Goal: Use online tool/utility: Utilize a website feature to perform a specific function

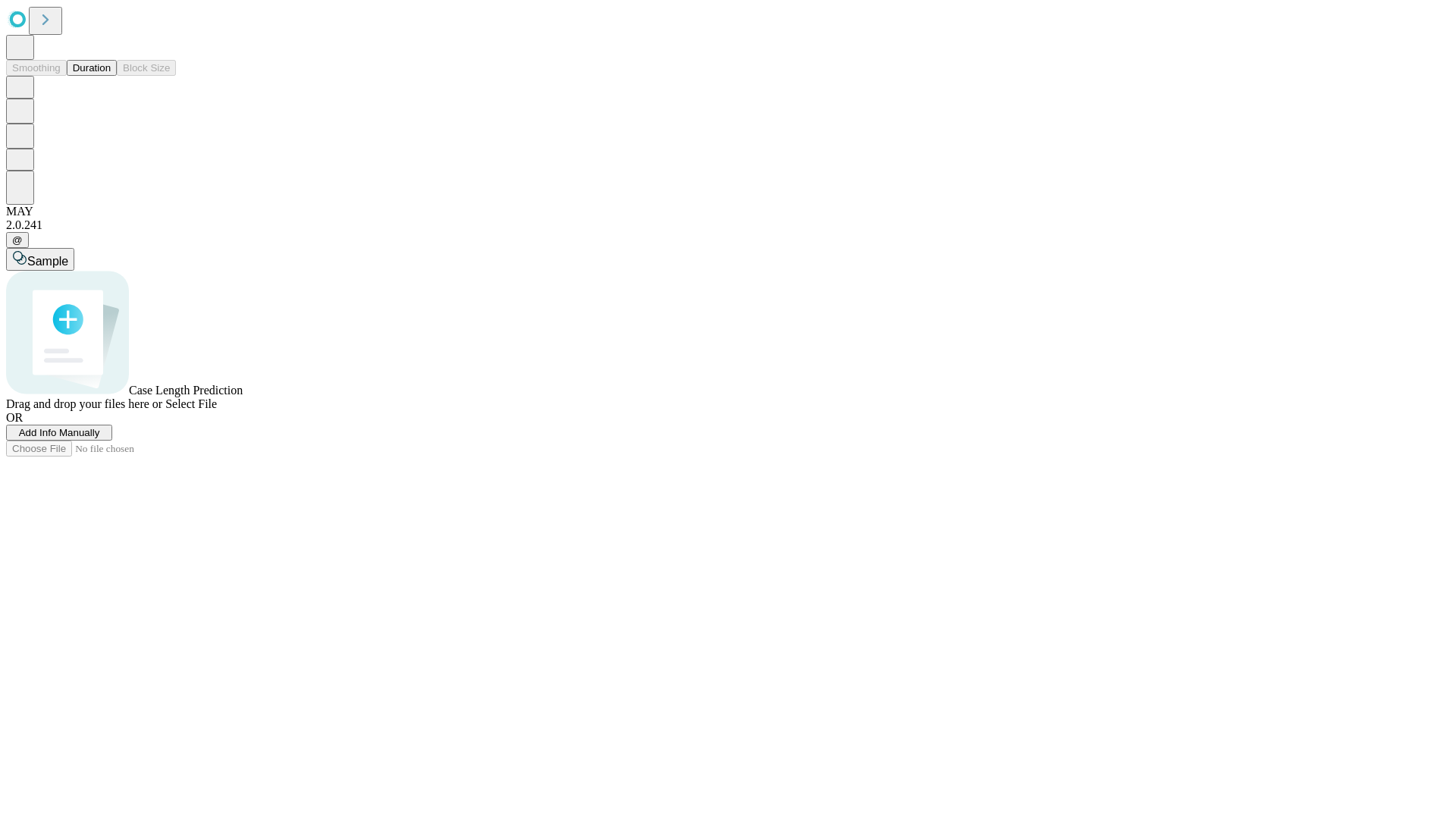
click at [110, 76] on button "Duration" at bounding box center [91, 68] width 50 height 16
click at [100, 438] on span "Add Info Manually" at bounding box center [59, 432] width 81 height 11
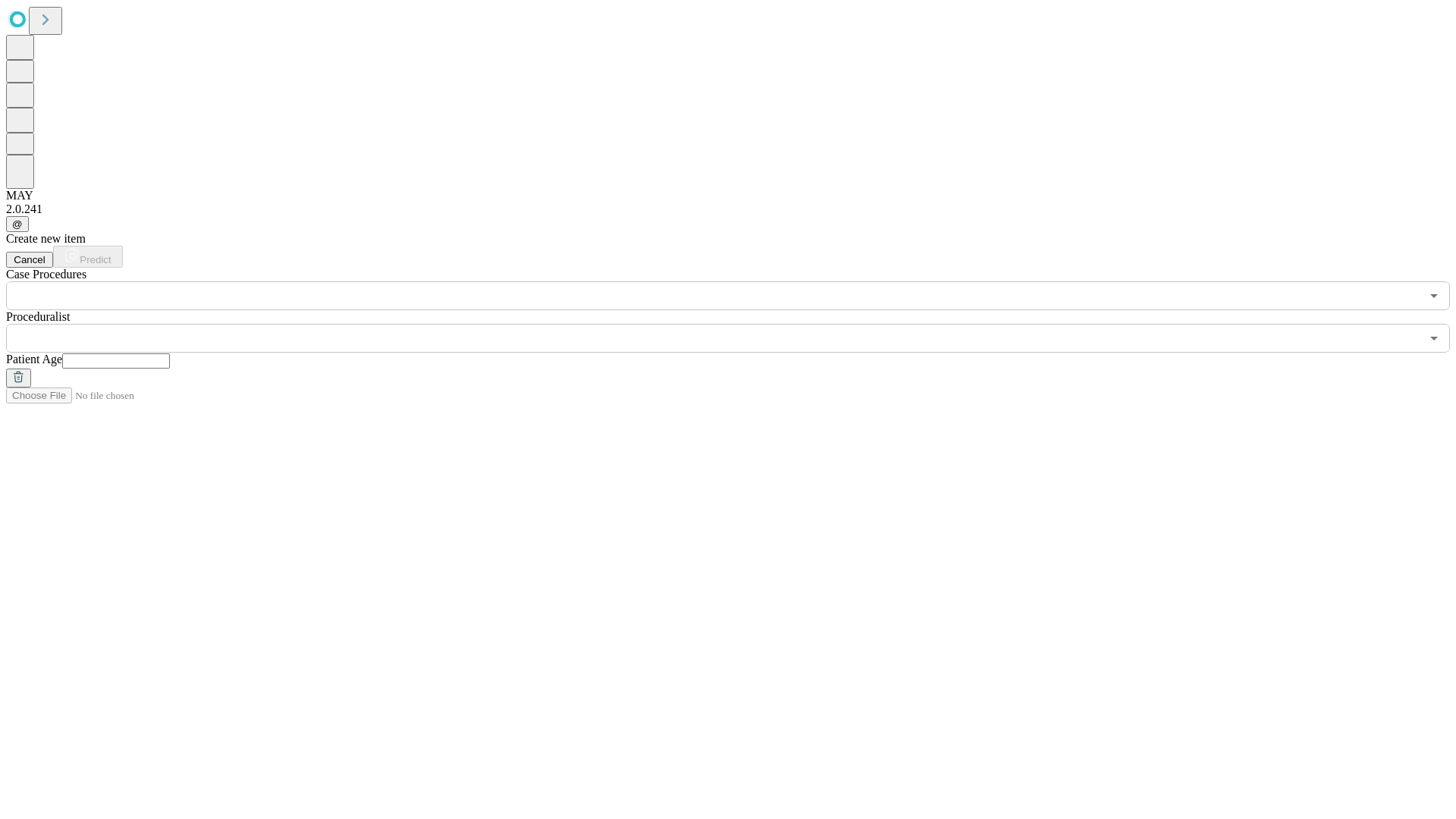
click at [170, 353] on input "text" at bounding box center [115, 361] width 108 height 15
type input "**"
click at [738, 324] on input "text" at bounding box center [712, 338] width 1414 height 29
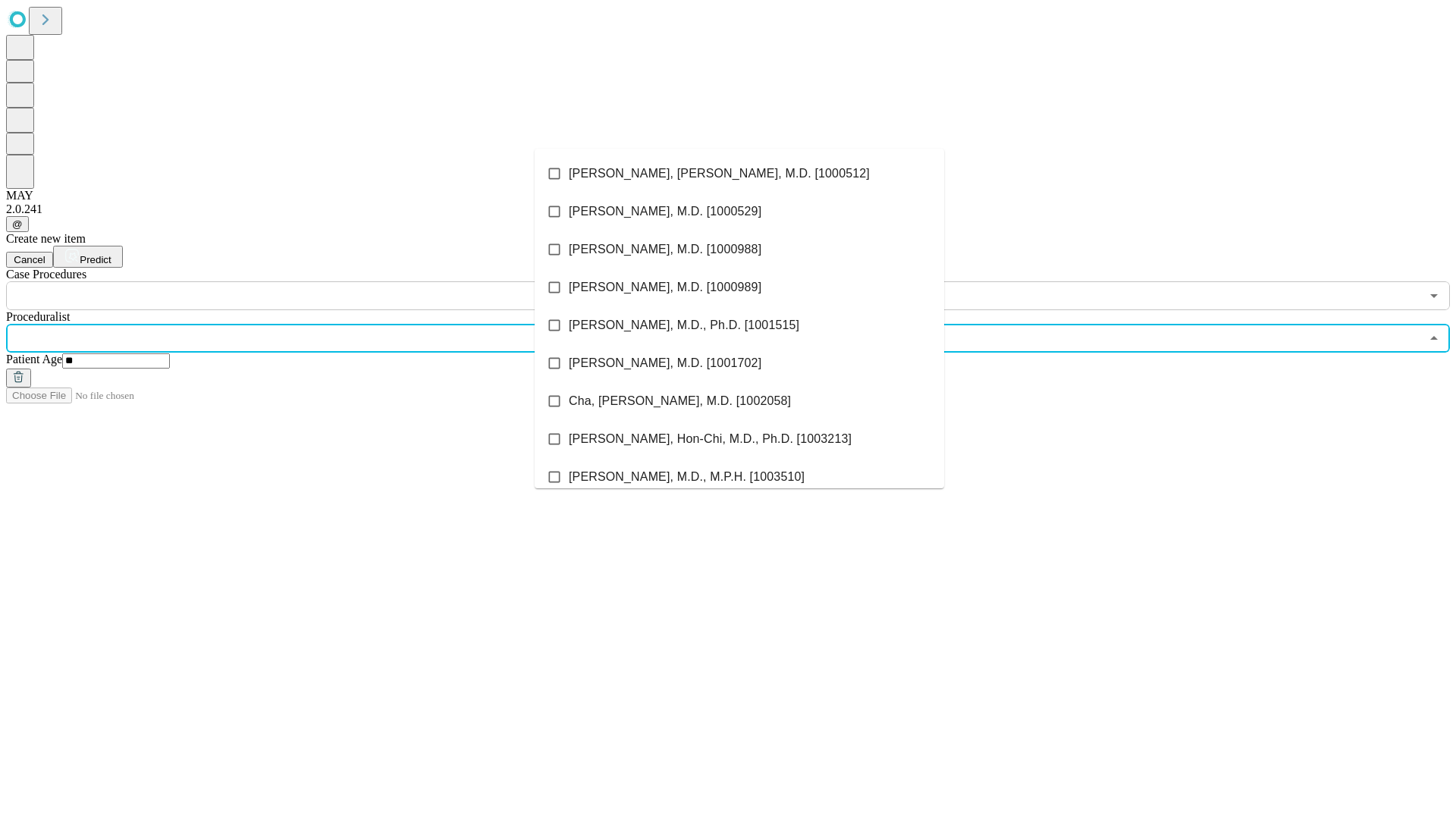
click at [739, 173] on li "[PERSON_NAME], [PERSON_NAME], M.D. [1000512]" at bounding box center [739, 173] width 409 height 38
click at [318, 281] on input "text" at bounding box center [712, 295] width 1414 height 29
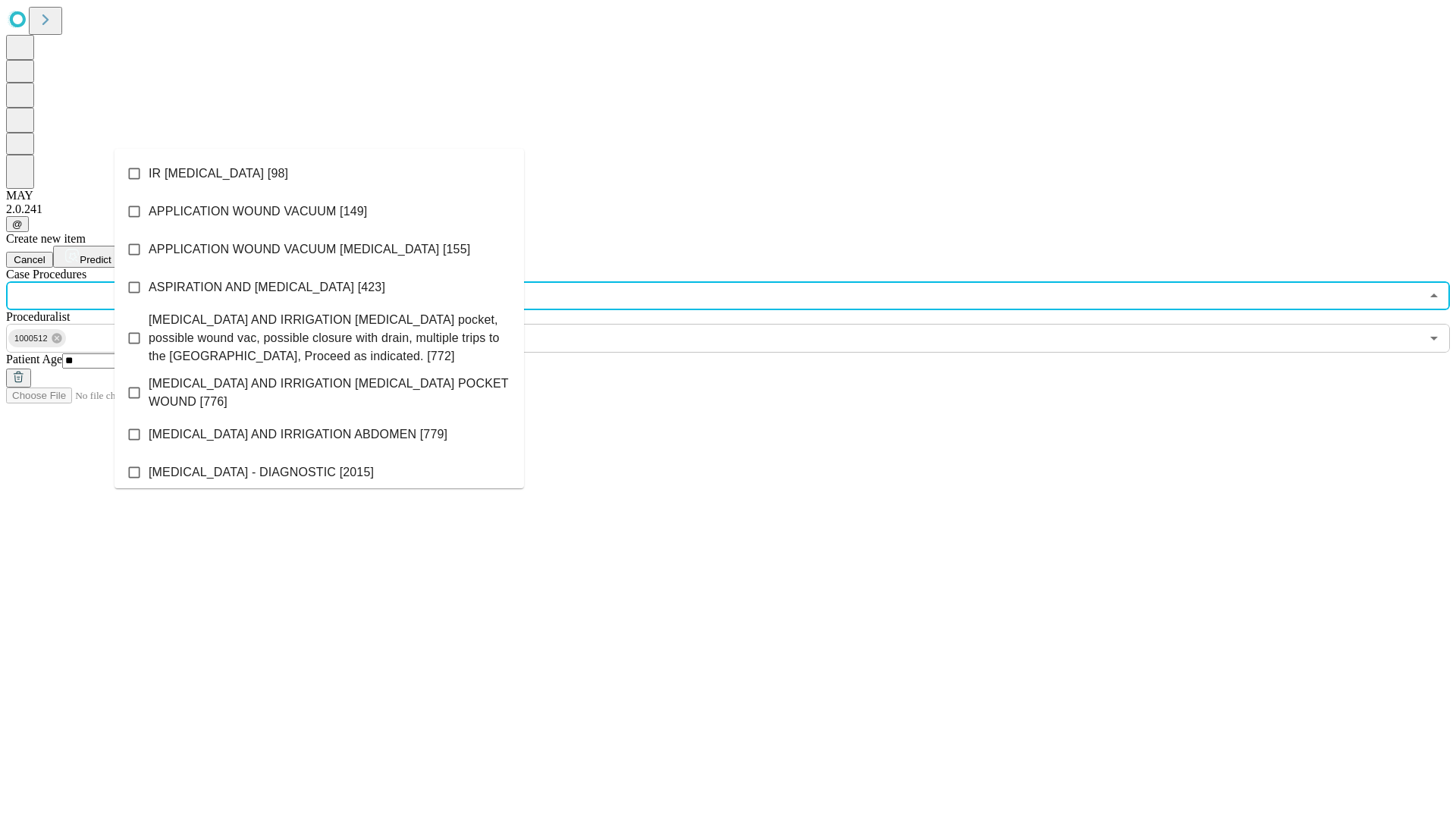
click at [319, 173] on li "IR [MEDICAL_DATA] [98]" at bounding box center [319, 173] width 409 height 38
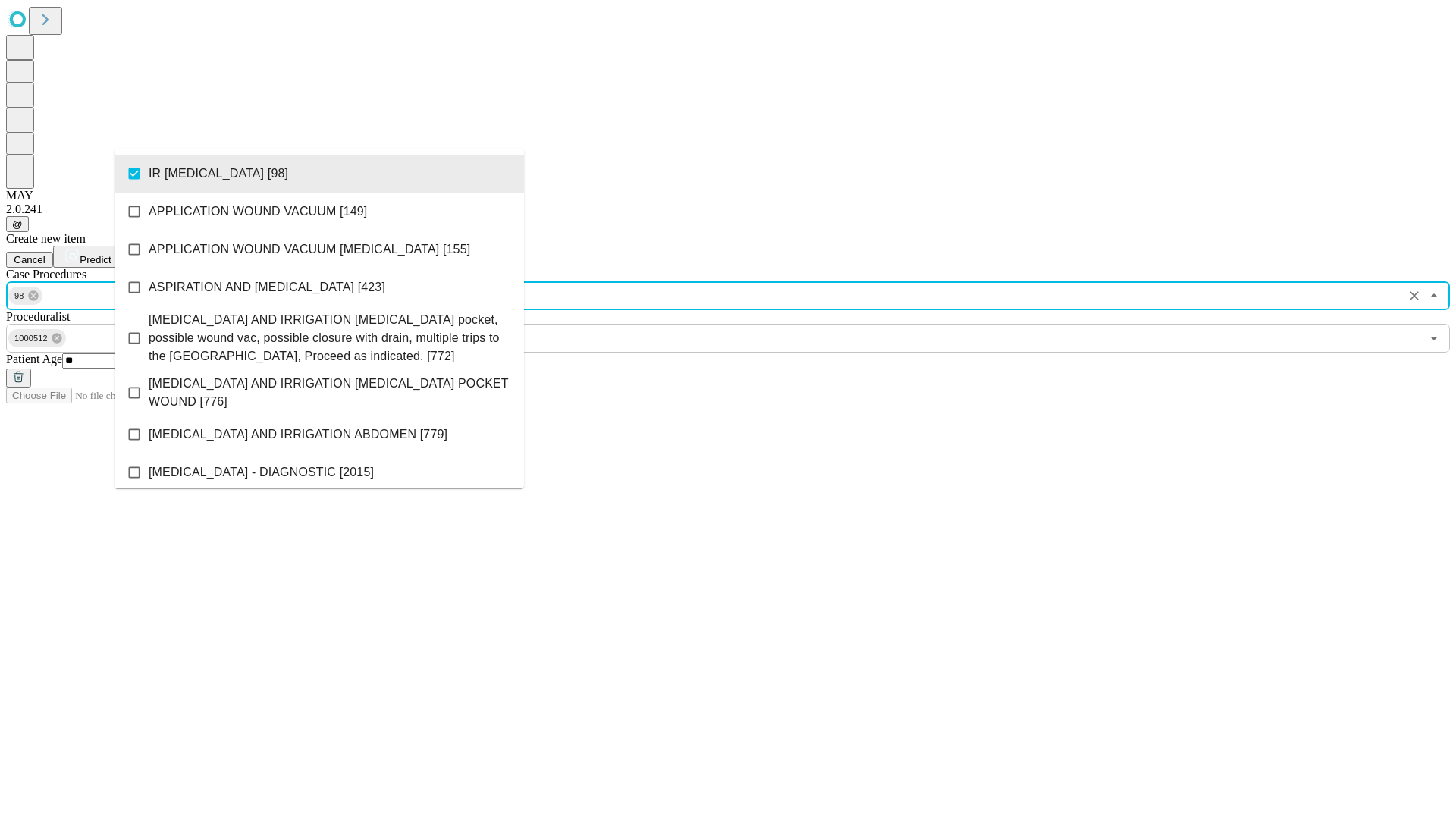
click at [110, 254] on span "Predict" at bounding box center [95, 260] width 31 height 11
